Goal: Entertainment & Leisure: Consume media (video, audio)

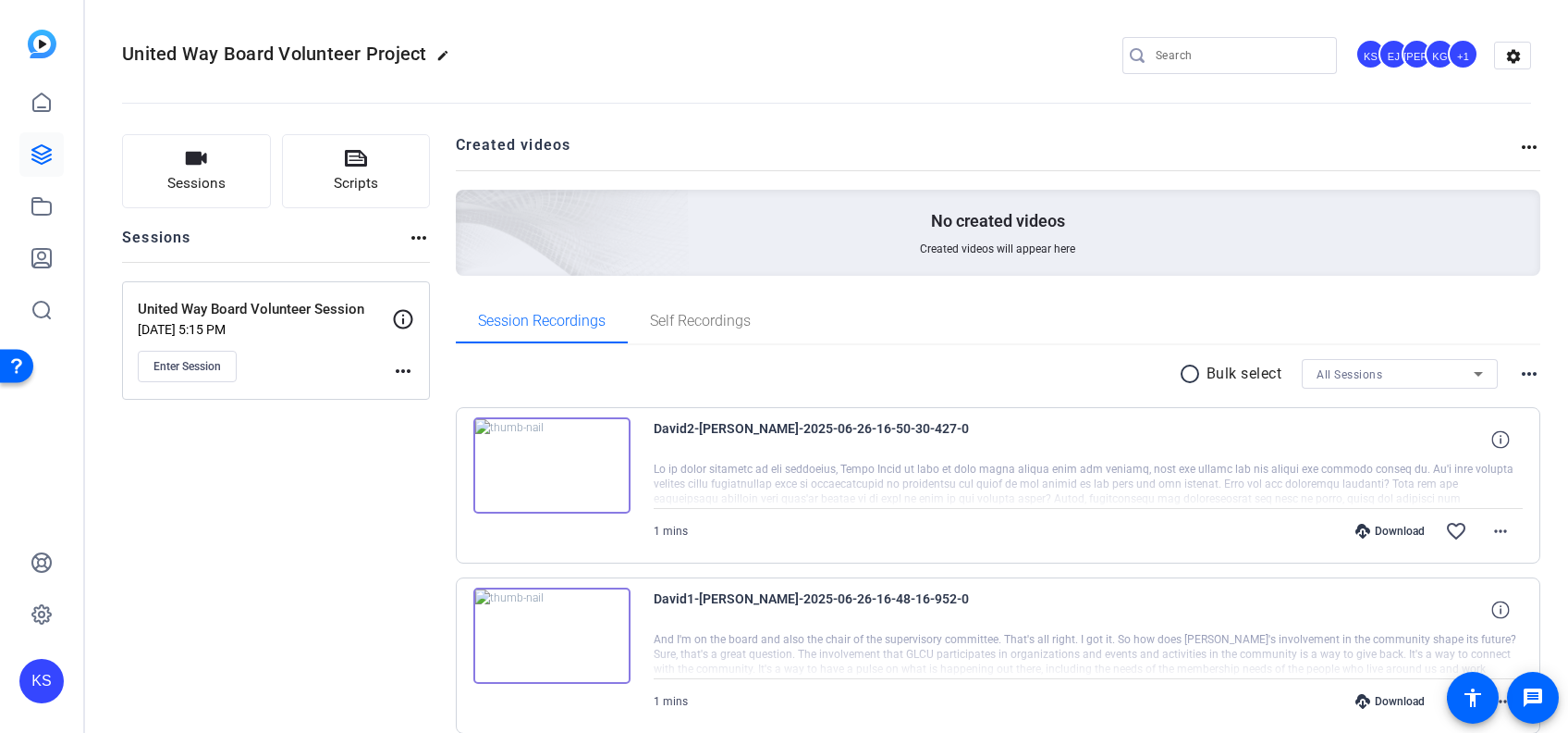
click at [554, 456] on img at bounding box center [552, 465] width 157 height 96
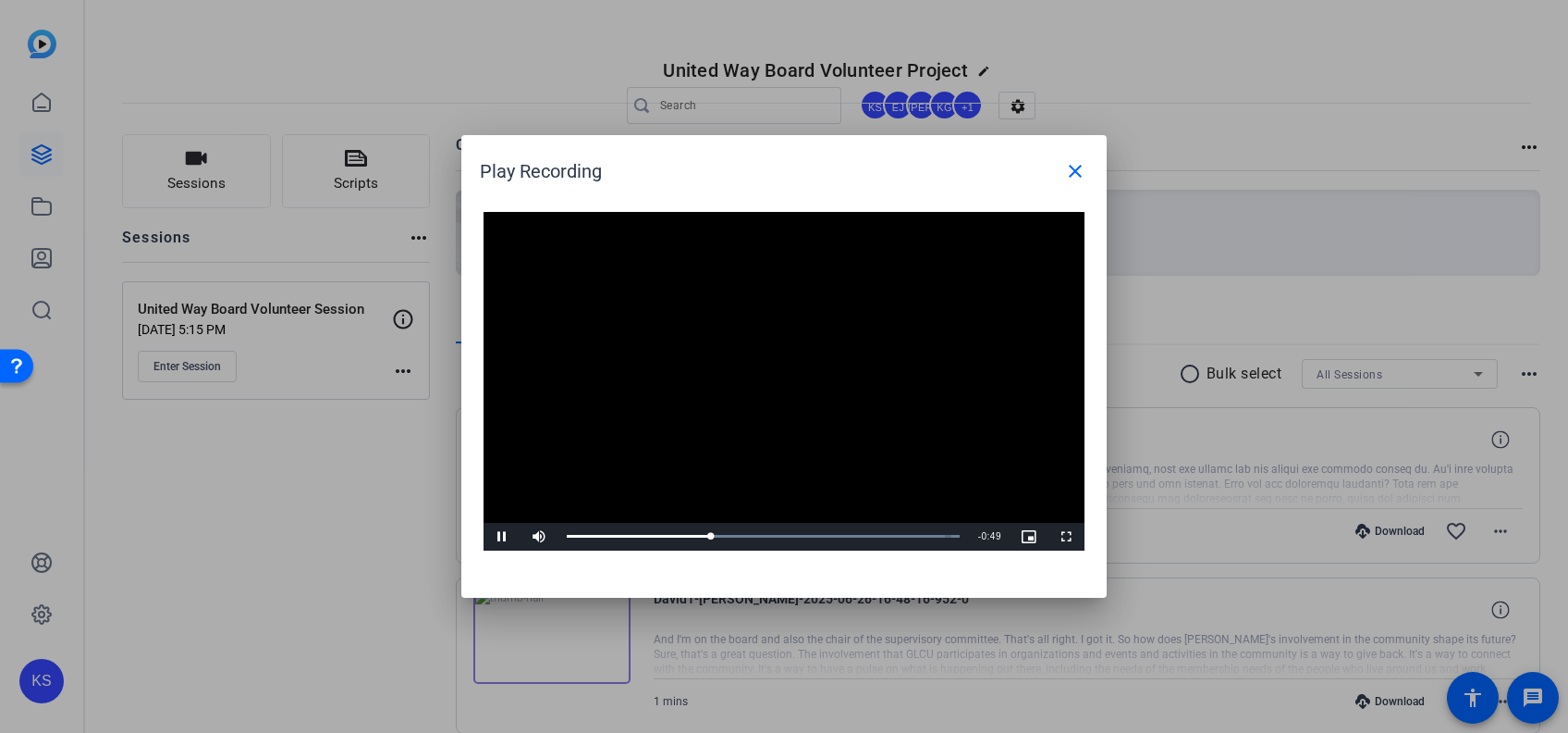
click at [878, 390] on video "Video Player" at bounding box center [784, 381] width 601 height 338
click at [503, 537] on span "Video Player" at bounding box center [502, 537] width 37 height 0
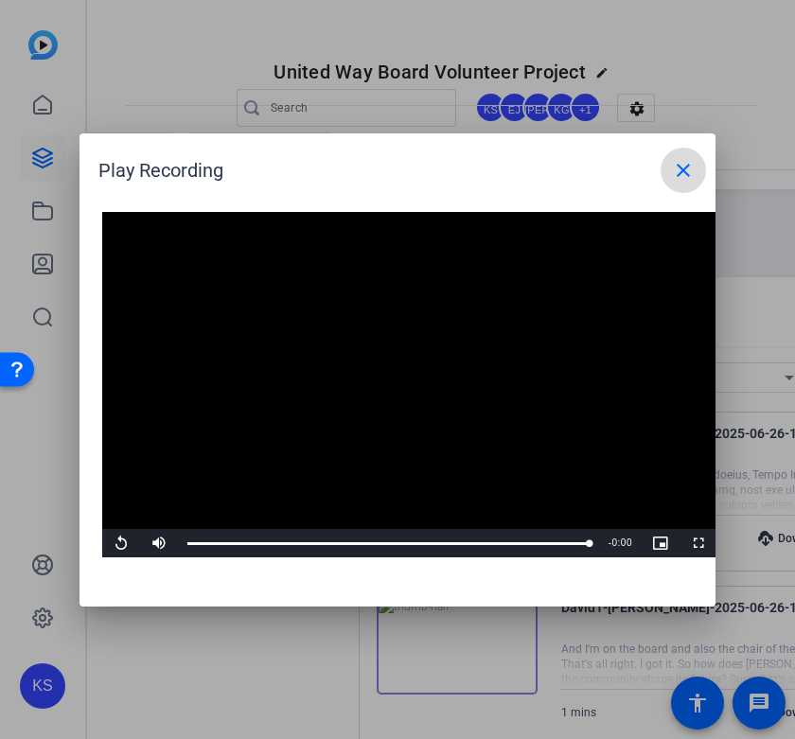
click at [680, 178] on mat-icon "close" at bounding box center [683, 170] width 23 height 23
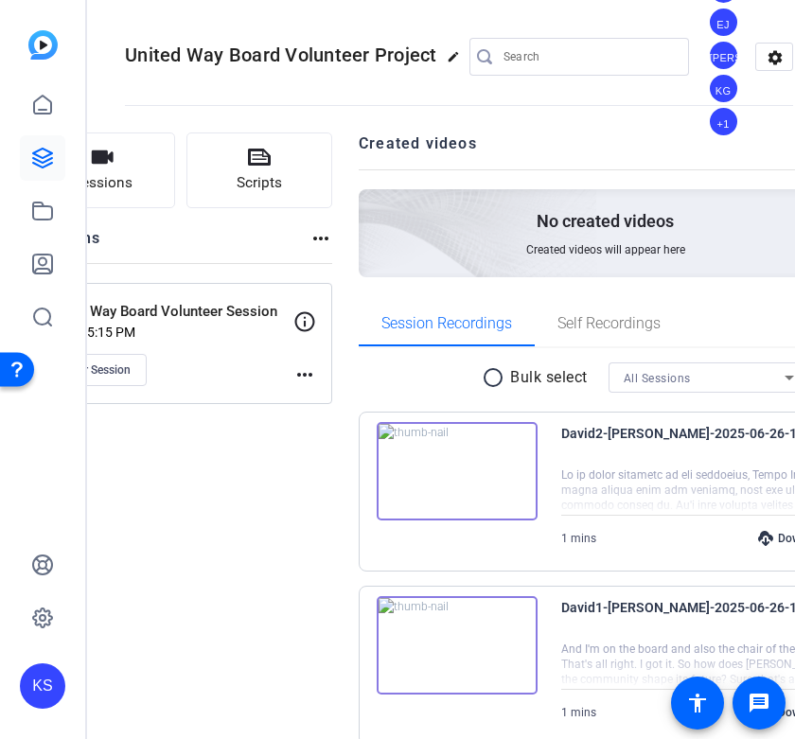
click at [561, 662] on div at bounding box center [745, 665] width 368 height 47
click at [561, 655] on div at bounding box center [745, 665] width 368 height 47
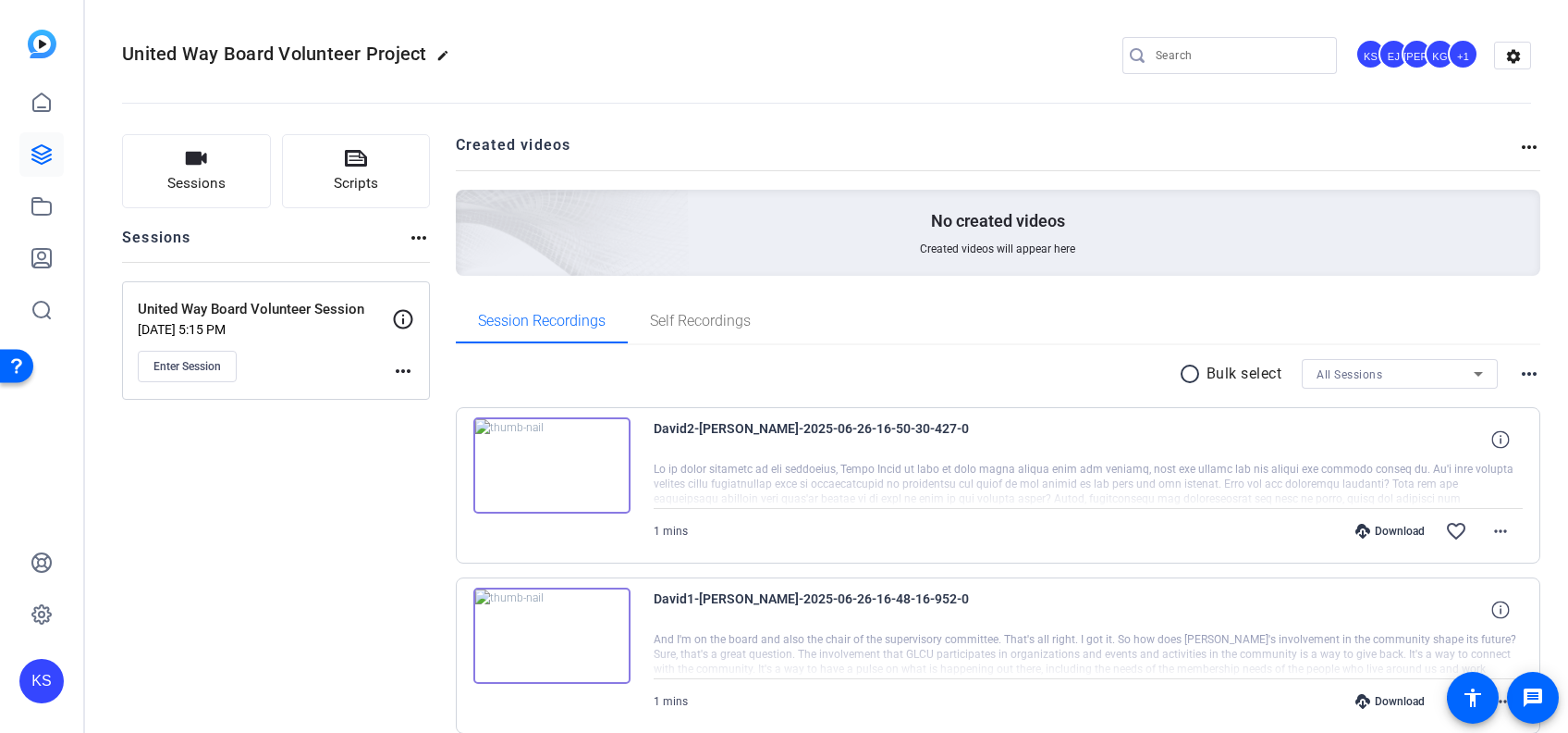
click at [551, 635] on img at bounding box center [552, 635] width 157 height 96
